Goal: Information Seeking & Learning: Check status

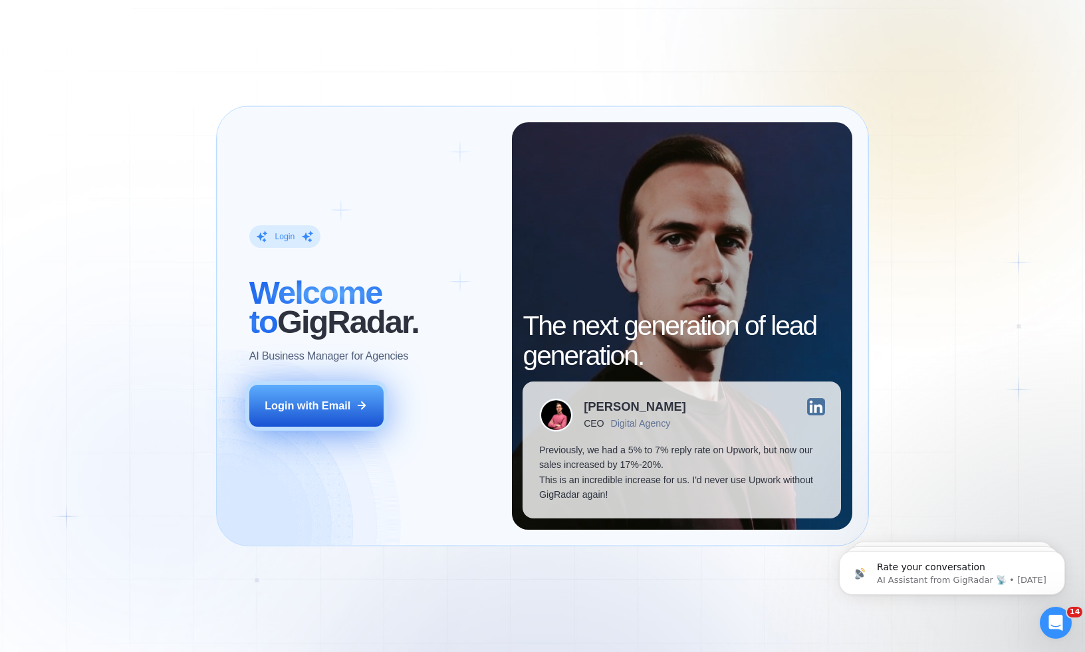
click at [296, 406] on div "Login with Email" at bounding box center [308, 405] width 86 height 15
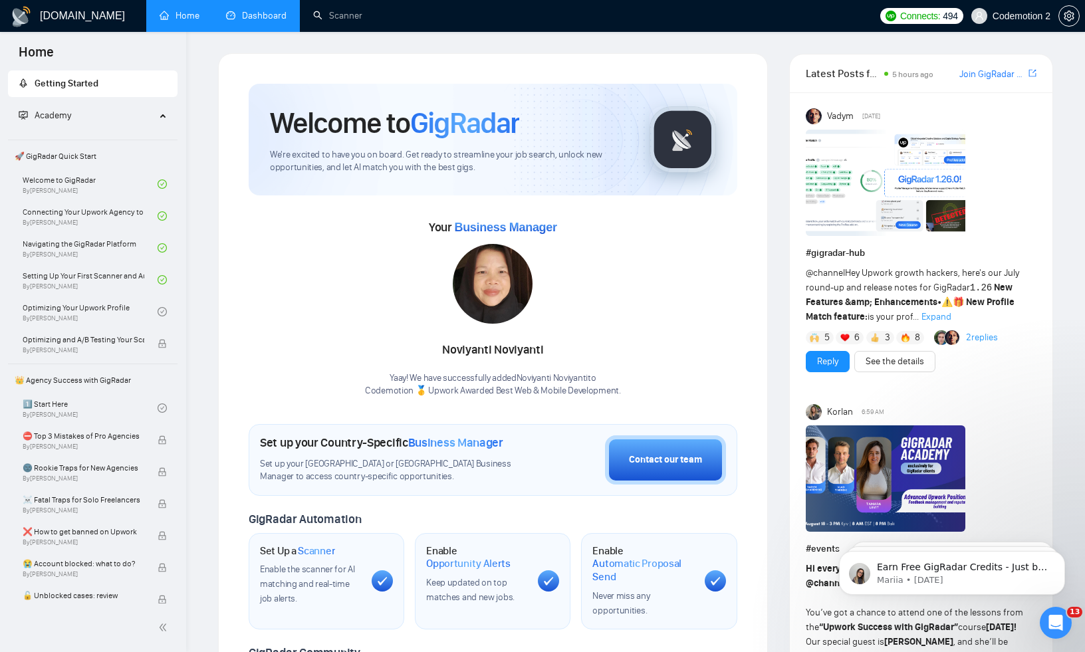
click at [235, 18] on link "Dashboard" at bounding box center [256, 15] width 60 height 11
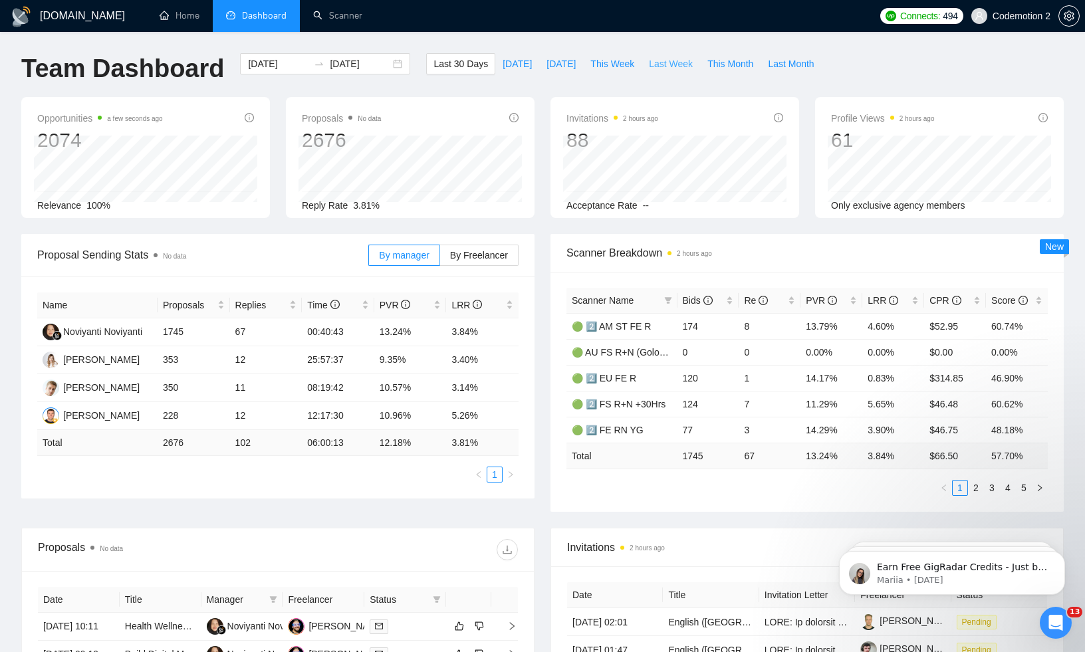
click at [683, 66] on span "Last Week" at bounding box center [671, 63] width 44 height 15
type input "2025-08-11"
type input "2025-08-17"
drag, startPoint x: 160, startPoint y: 330, endPoint x: 183, endPoint y: 330, distance: 23.3
click at [183, 330] on td "374" at bounding box center [194, 332] width 72 height 28
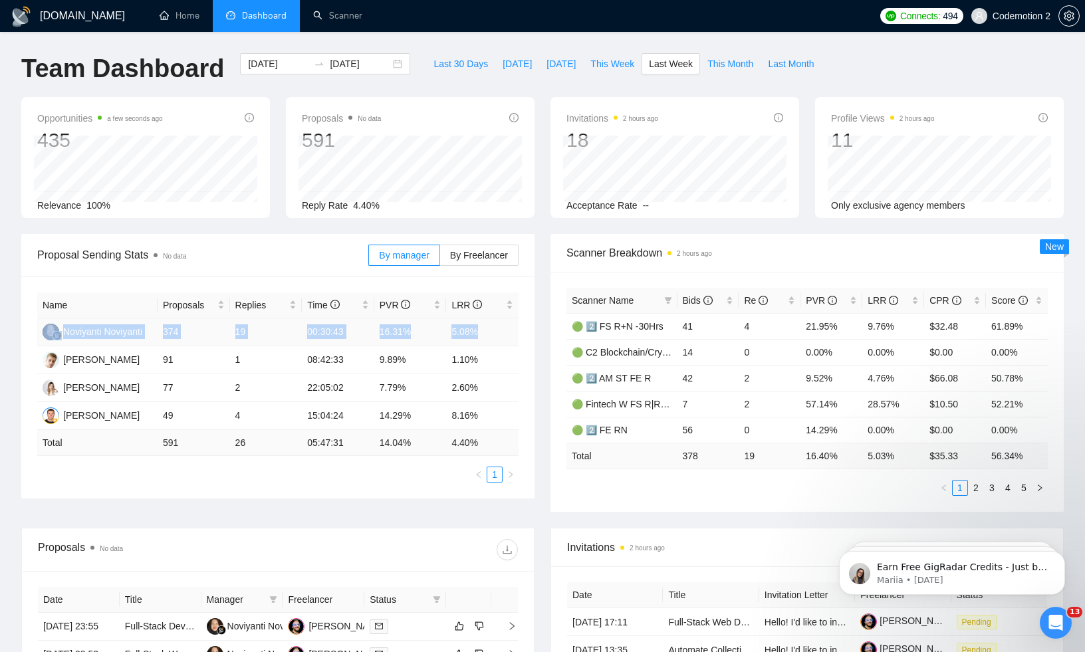
drag, startPoint x: 499, startPoint y: 330, endPoint x: 148, endPoint y: 319, distance: 351.1
click at [148, 319] on tr "Noviyanti Noviyanti 374 19 00:30:43 16.31% 5.08%" at bounding box center [277, 332] width 481 height 28
click at [940, 68] on div "Team Dashboard 2025-08-11 2025-08-17 Last 30 Days Today Yesterday This Week Las…" at bounding box center [542, 75] width 1058 height 44
